Goal: Task Accomplishment & Management: Use online tool/utility

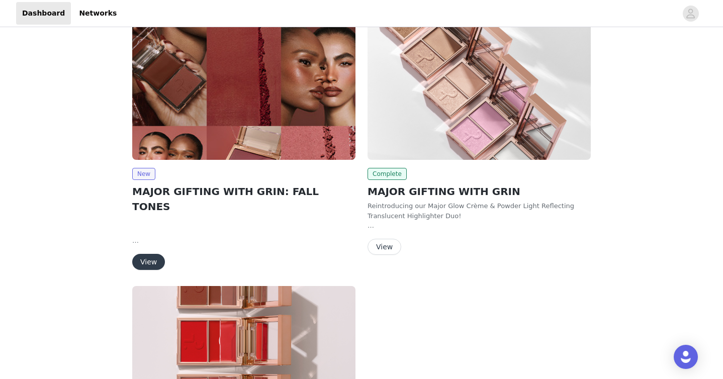
scroll to position [50, 0]
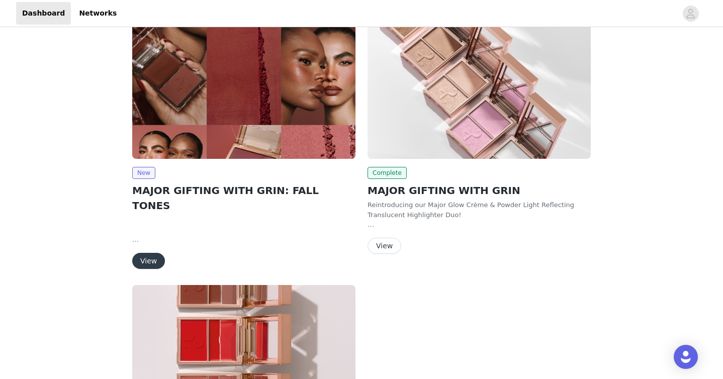
click at [144, 253] on button "View" at bounding box center [148, 261] width 33 height 16
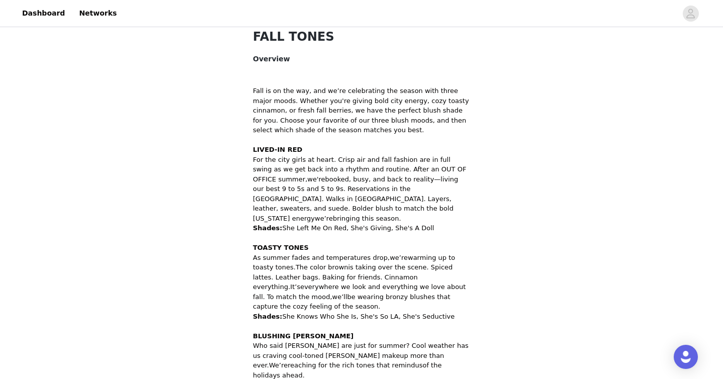
scroll to position [529, 0]
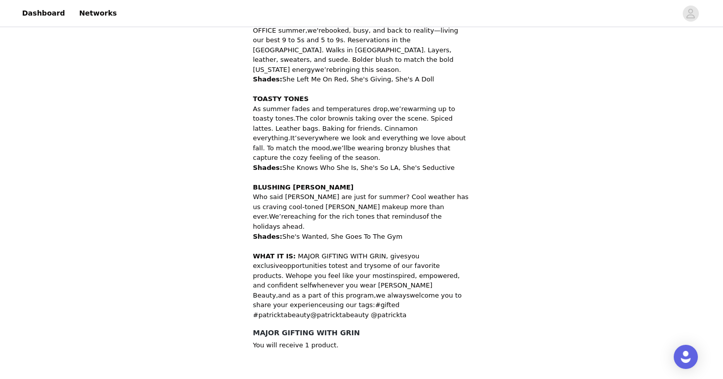
drag, startPoint x: 398, startPoint y: 204, endPoint x: 282, endPoint y: 209, distance: 116.3
click at [282, 232] on p "Shades: She's Wanted, She Goes To The Gym" at bounding box center [361, 237] width 217 height 10
copy p "She's Wanted, She Goes To The Gym"
click at [307, 192] on p "Who said berries are just for summer? Cool weather has us craving cool-toned be…" at bounding box center [361, 211] width 217 height 39
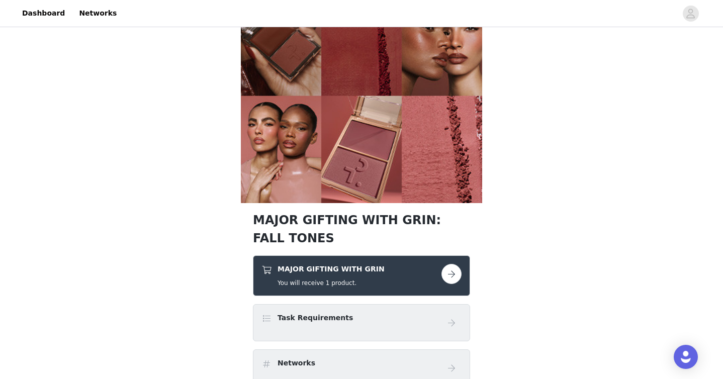
scroll to position [332, 0]
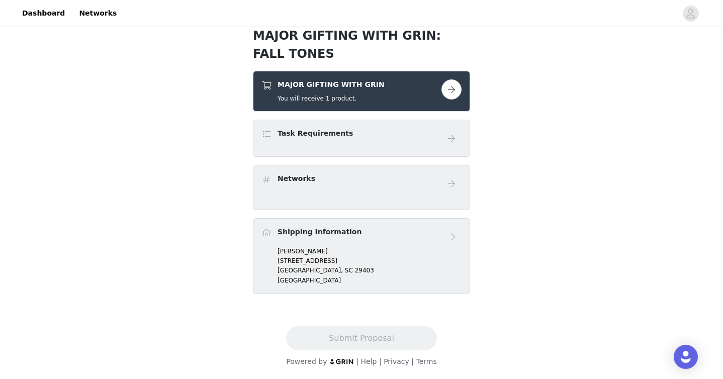
click at [386, 133] on div "Task Requirements" at bounding box center [351, 135] width 180 height 15
click at [443, 88] on button "button" at bounding box center [451, 89] width 20 height 20
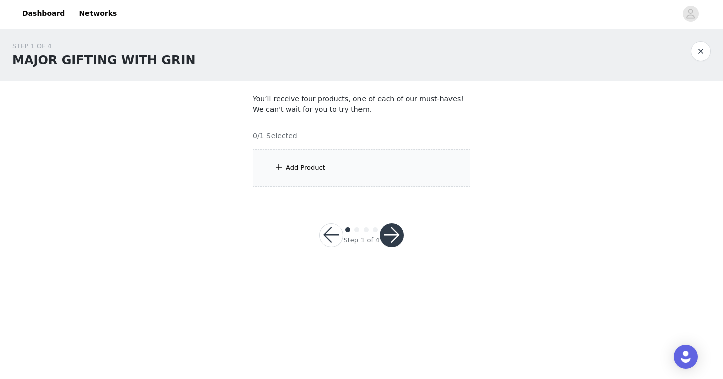
click at [346, 174] on div "Add Product" at bounding box center [361, 168] width 217 height 38
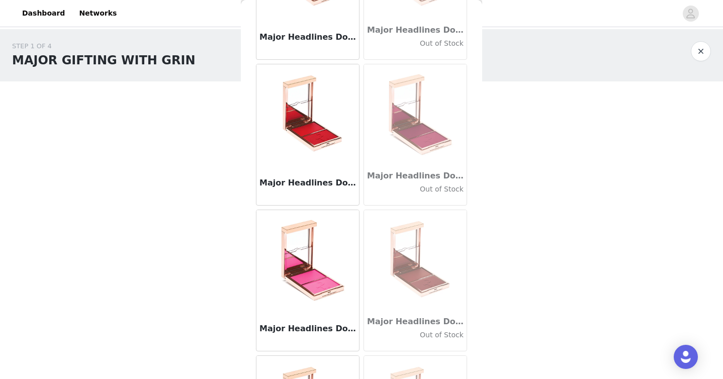
scroll to position [252, 0]
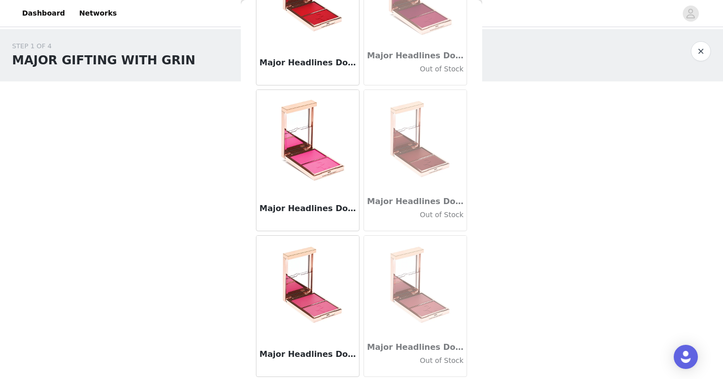
click at [528, 276] on body "Dashboard Networks STEP 1 OF 4 MAJOR GIFTING WITH GRIN You’ll receive four prod…" at bounding box center [361, 189] width 723 height 379
click at [701, 57] on button "button" at bounding box center [701, 51] width 20 height 20
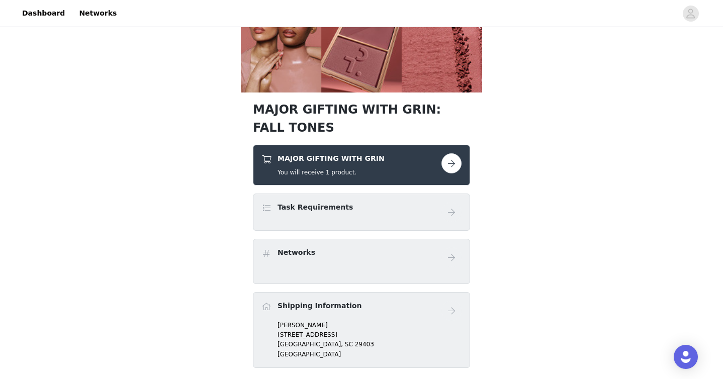
scroll to position [332, 0]
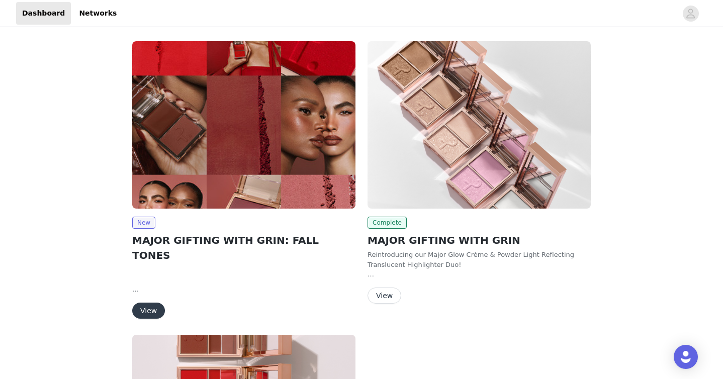
click at [145, 305] on div "New MAJOR GIFTING WITH GRIN: FALL TONES Fall is on the way, and we’re celebrati…" at bounding box center [243, 182] width 235 height 294
click at [148, 303] on button "View" at bounding box center [148, 311] width 33 height 16
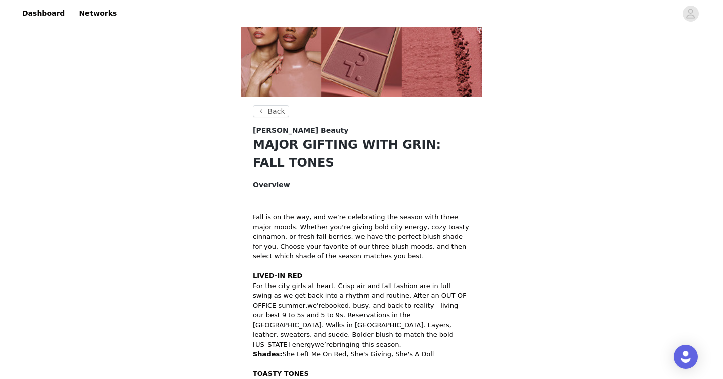
scroll to position [374, 0]
